Goal: Information Seeking & Learning: Compare options

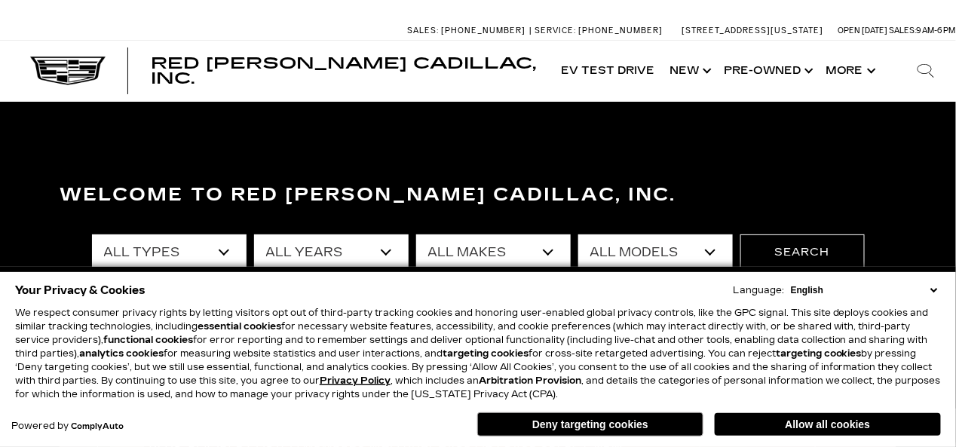
click at [937, 292] on select "English Spanish / Español English / [GEOGRAPHIC_DATA] Korean / 한국어 Vietnamese /…" at bounding box center [864, 291] width 154 height 14
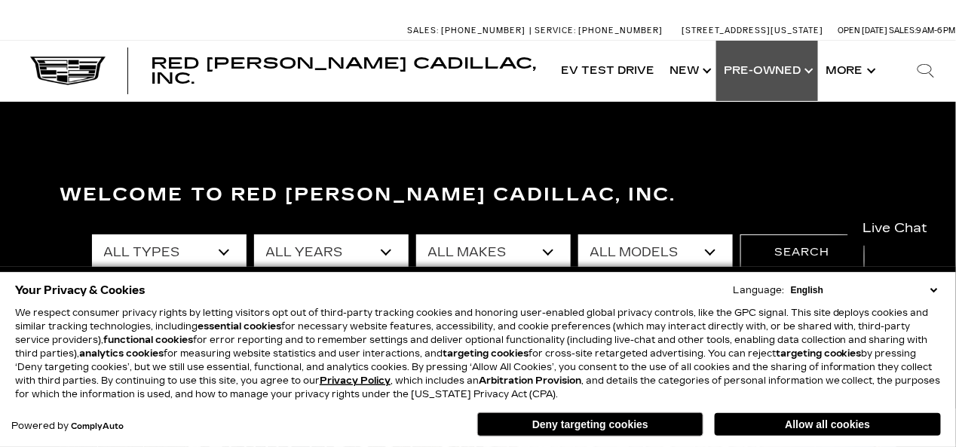
click at [778, 71] on link "Show Pre-Owned" at bounding box center [767, 71] width 102 height 60
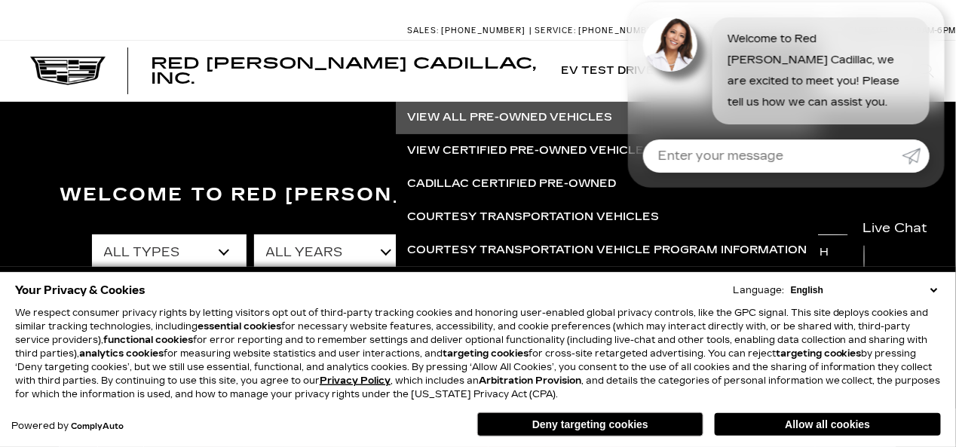
click at [505, 115] on link "View All Pre-Owned Vehicles" at bounding box center [607, 117] width 422 height 33
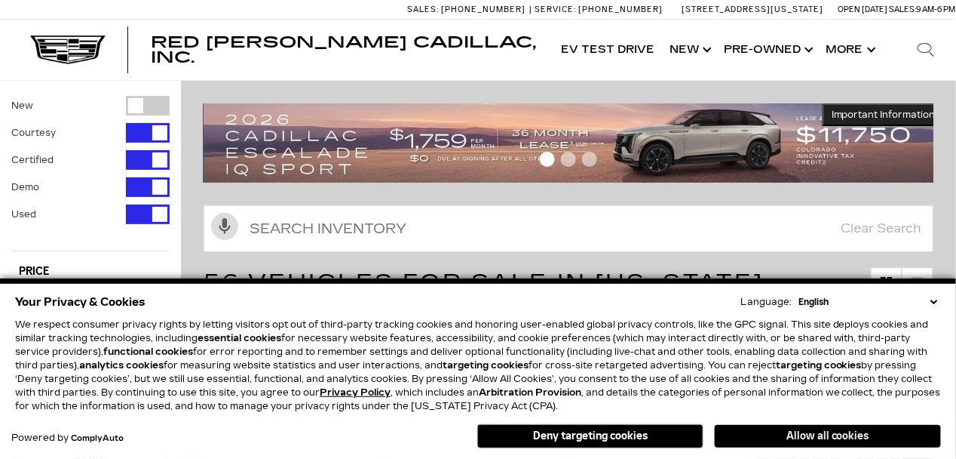
click at [828, 433] on button "Allow all cookies" at bounding box center [828, 436] width 226 height 23
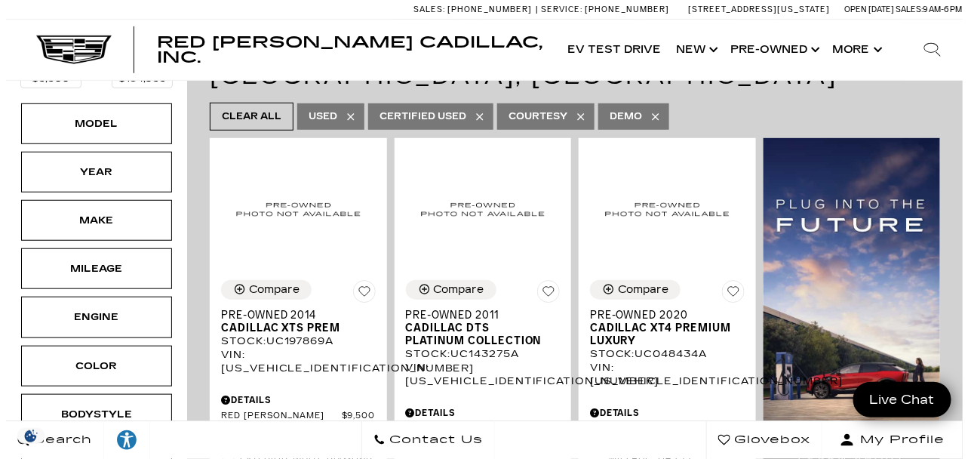
scroll to position [250, 0]
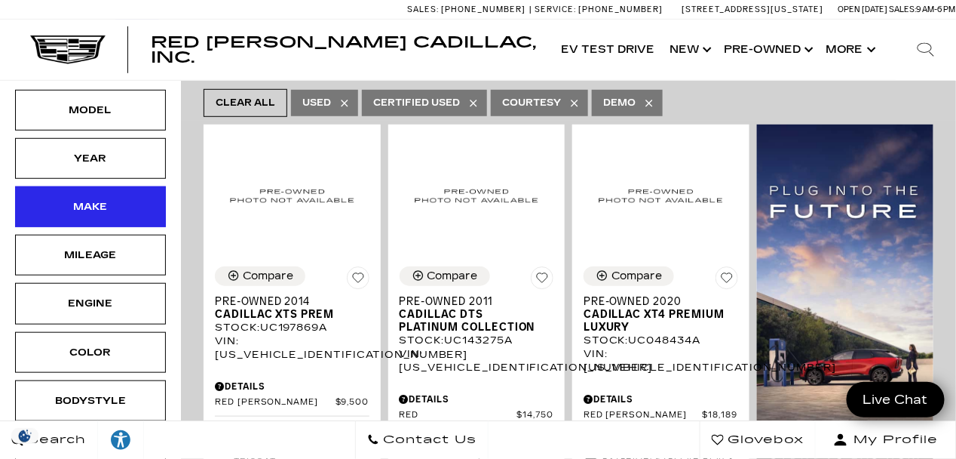
click at [119, 200] on div "Make" at bounding box center [90, 206] width 75 height 17
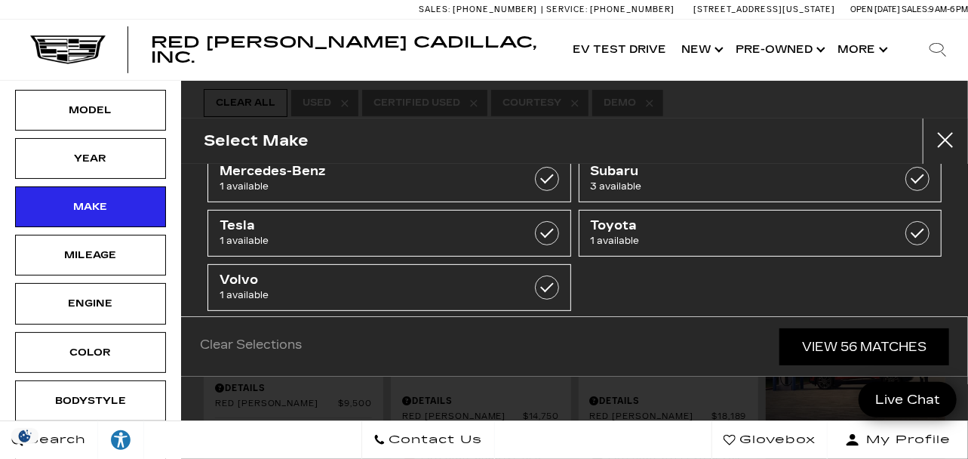
scroll to position [309, 0]
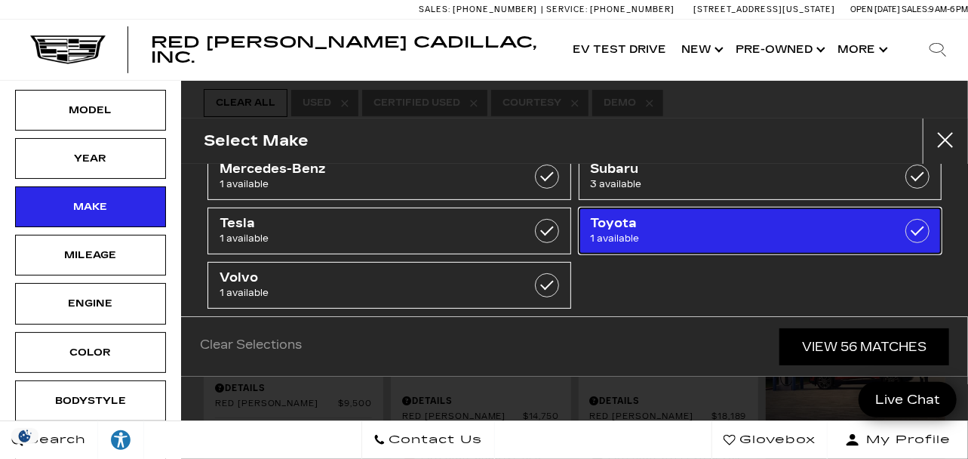
click at [845, 225] on span "Toyota" at bounding box center [735, 223] width 288 height 15
type input "$44,439"
checkbox input "true"
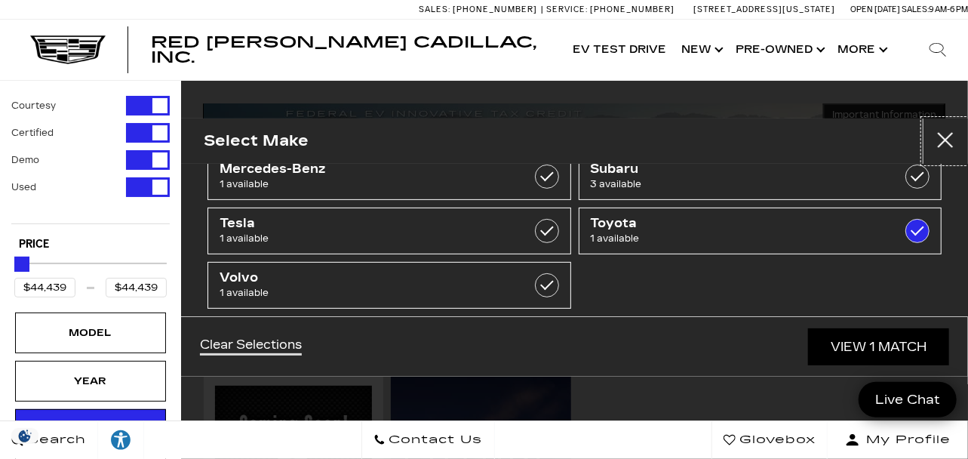
click at [940, 138] on button "close" at bounding box center [944, 140] width 45 height 45
